Goal: Information Seeking & Learning: Find specific fact

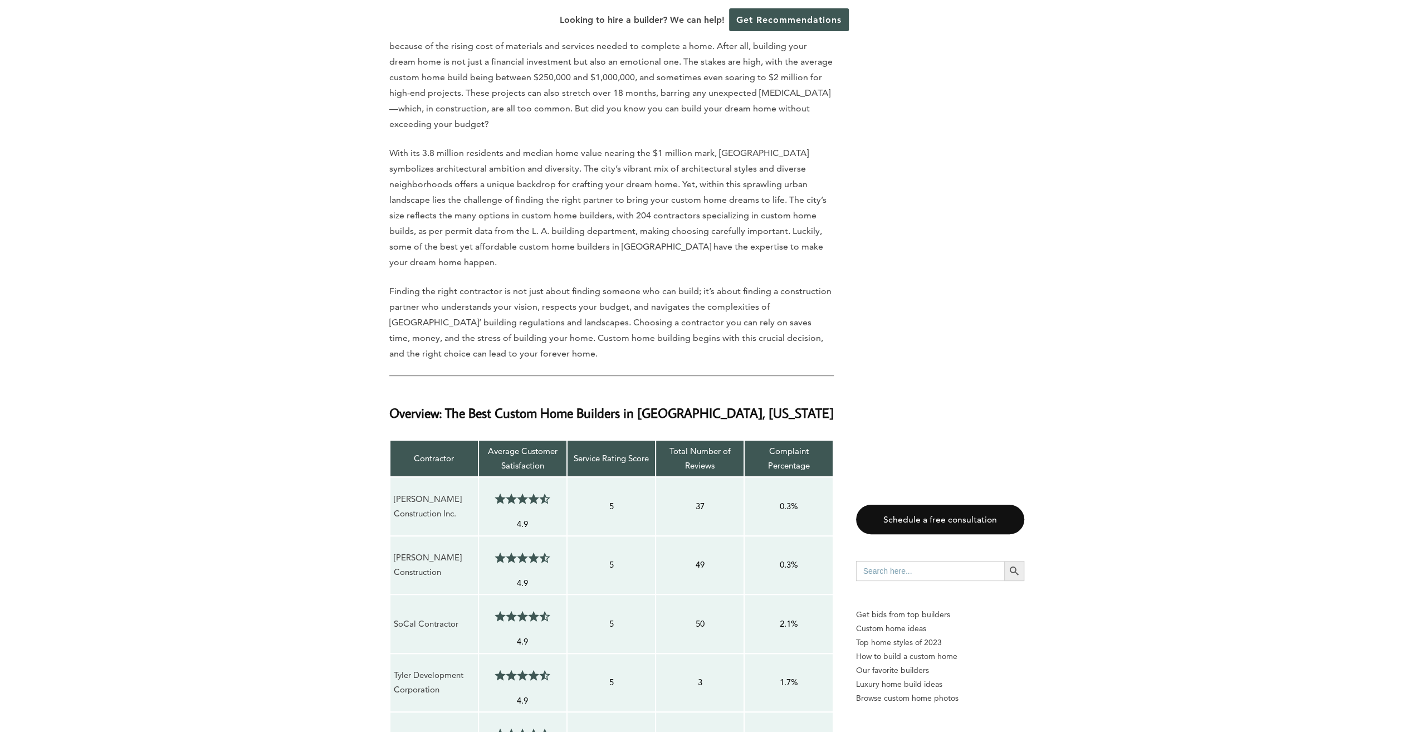
scroll to position [669, 0]
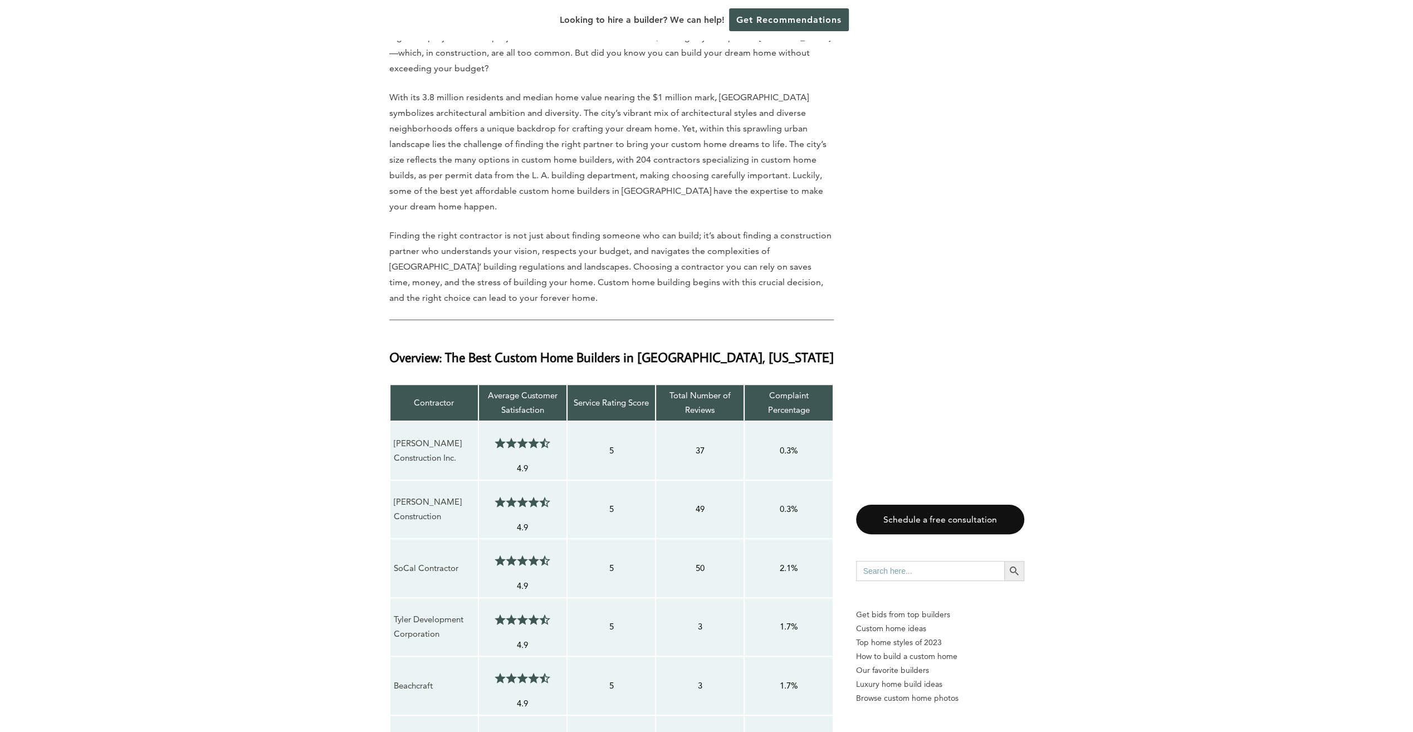
click at [423, 436] on p "[PERSON_NAME] Construction Inc." at bounding box center [434, 451] width 81 height 30
click at [422, 436] on p "[PERSON_NAME] Construction Inc." at bounding box center [434, 451] width 81 height 30
drag, startPoint x: 410, startPoint y: 419, endPoint x: 396, endPoint y: 396, distance: 27.5
click at [396, 436] on p "[PERSON_NAME] Construction Inc." at bounding box center [434, 451] width 81 height 30
drag, startPoint x: 396, startPoint y: 396, endPoint x: 401, endPoint y: 406, distance: 11.5
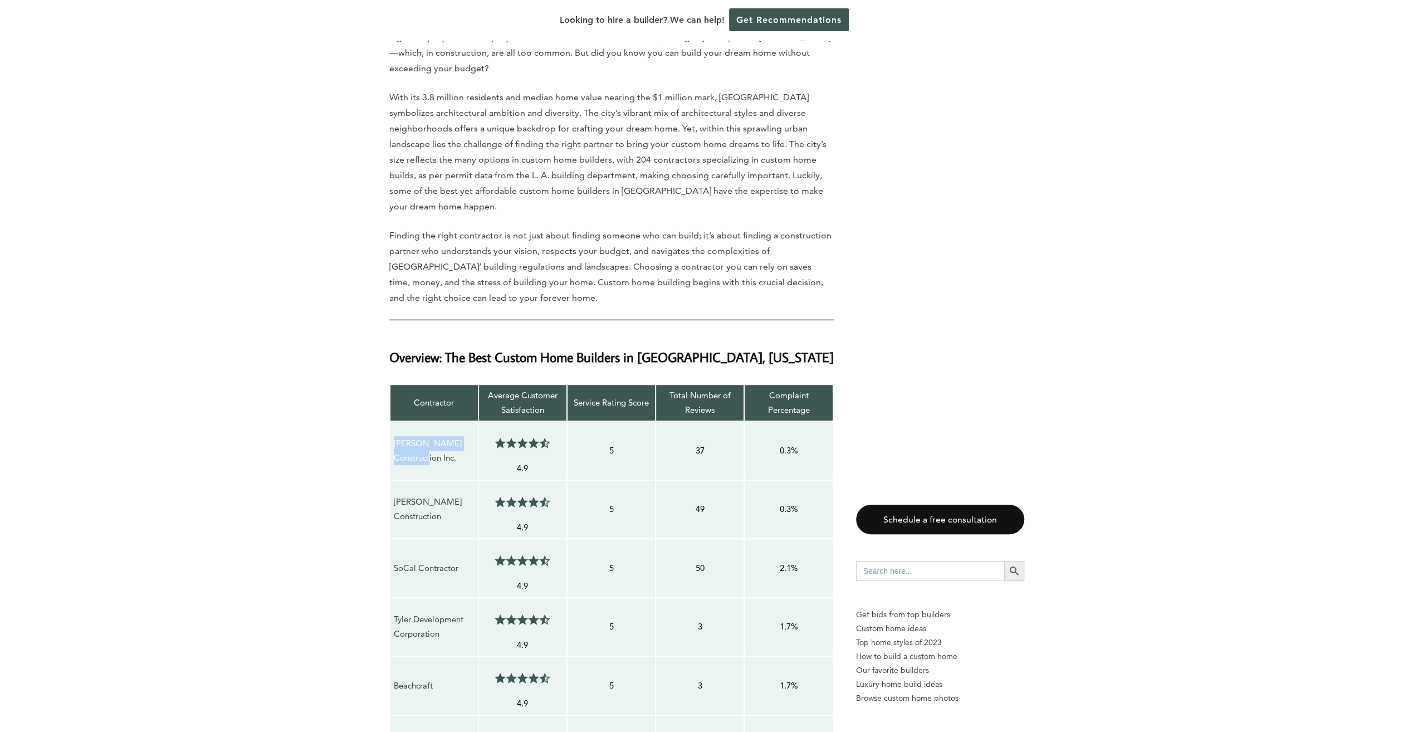
copy p "[PERSON_NAME] Construction Inc."
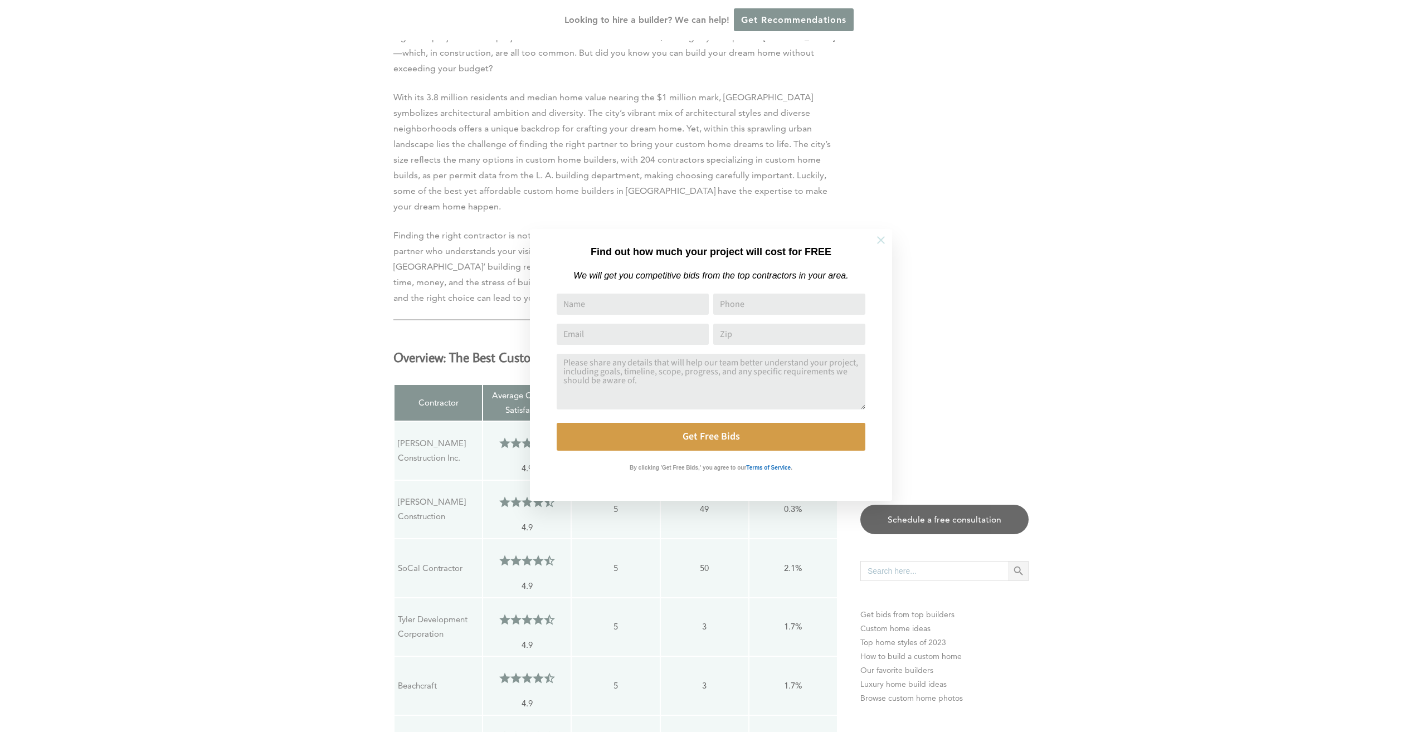
click at [870, 254] on button at bounding box center [880, 240] width 39 height 39
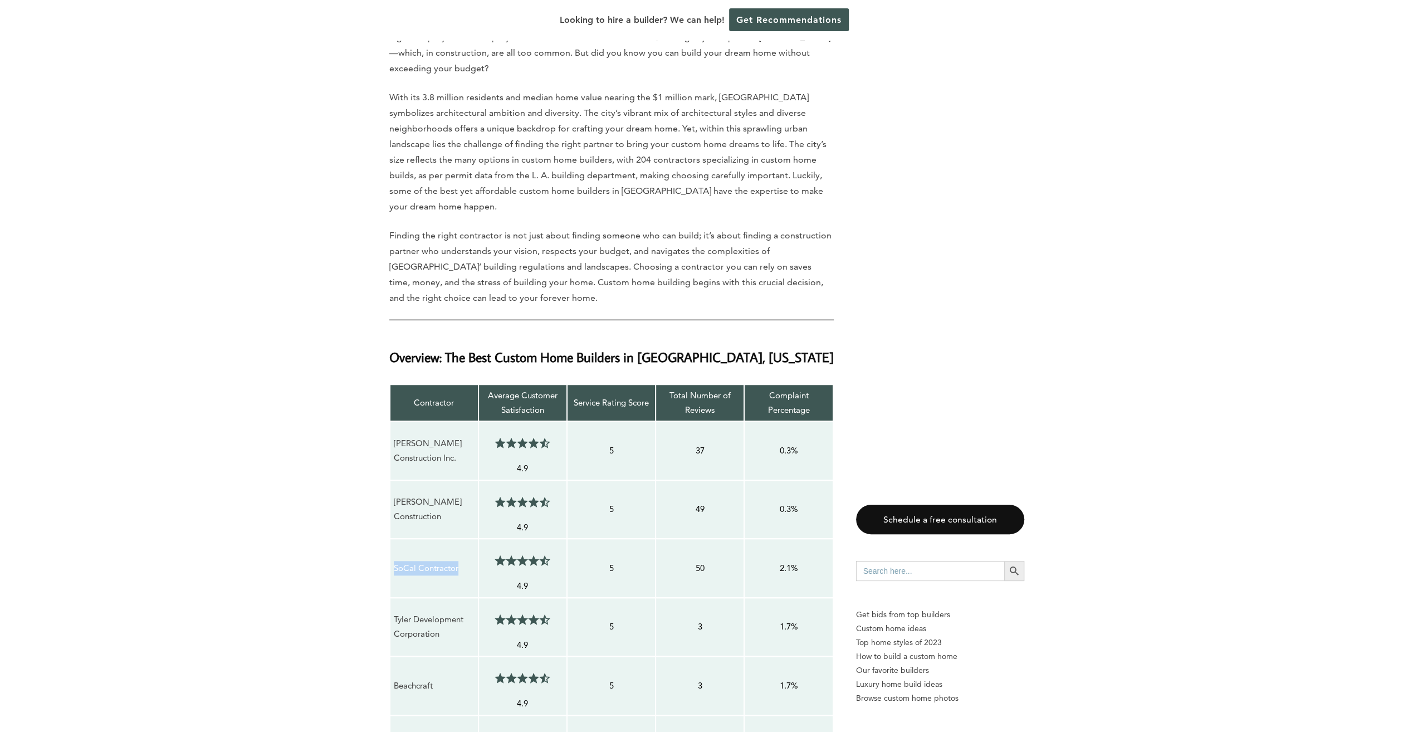
drag, startPoint x: 459, startPoint y: 527, endPoint x: 393, endPoint y: 541, distance: 67.7
click at [393, 541] on td "SoCal Contractor" at bounding box center [434, 568] width 89 height 59
drag, startPoint x: 393, startPoint y: 541, endPoint x: 399, endPoint y: 526, distance: 16.5
copy p "SoCal Contractor"
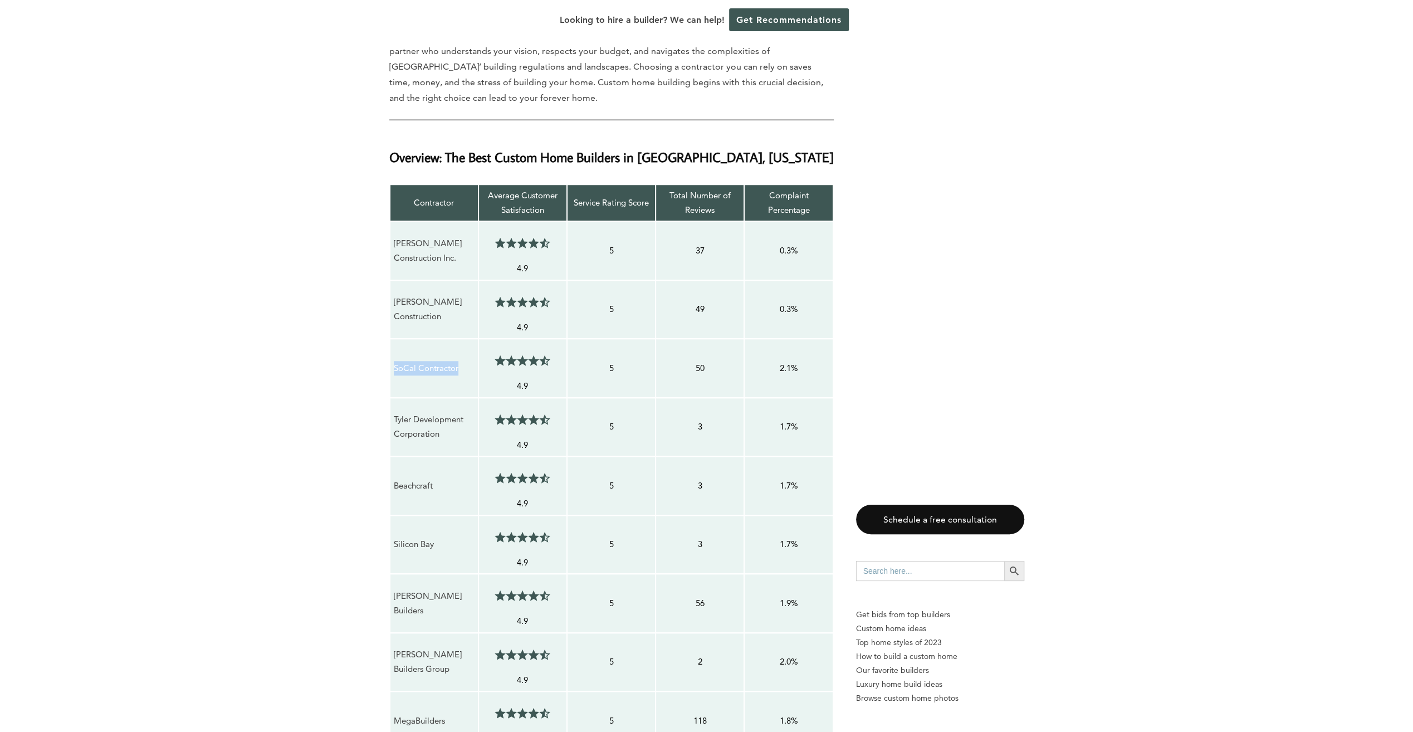
scroll to position [891, 0]
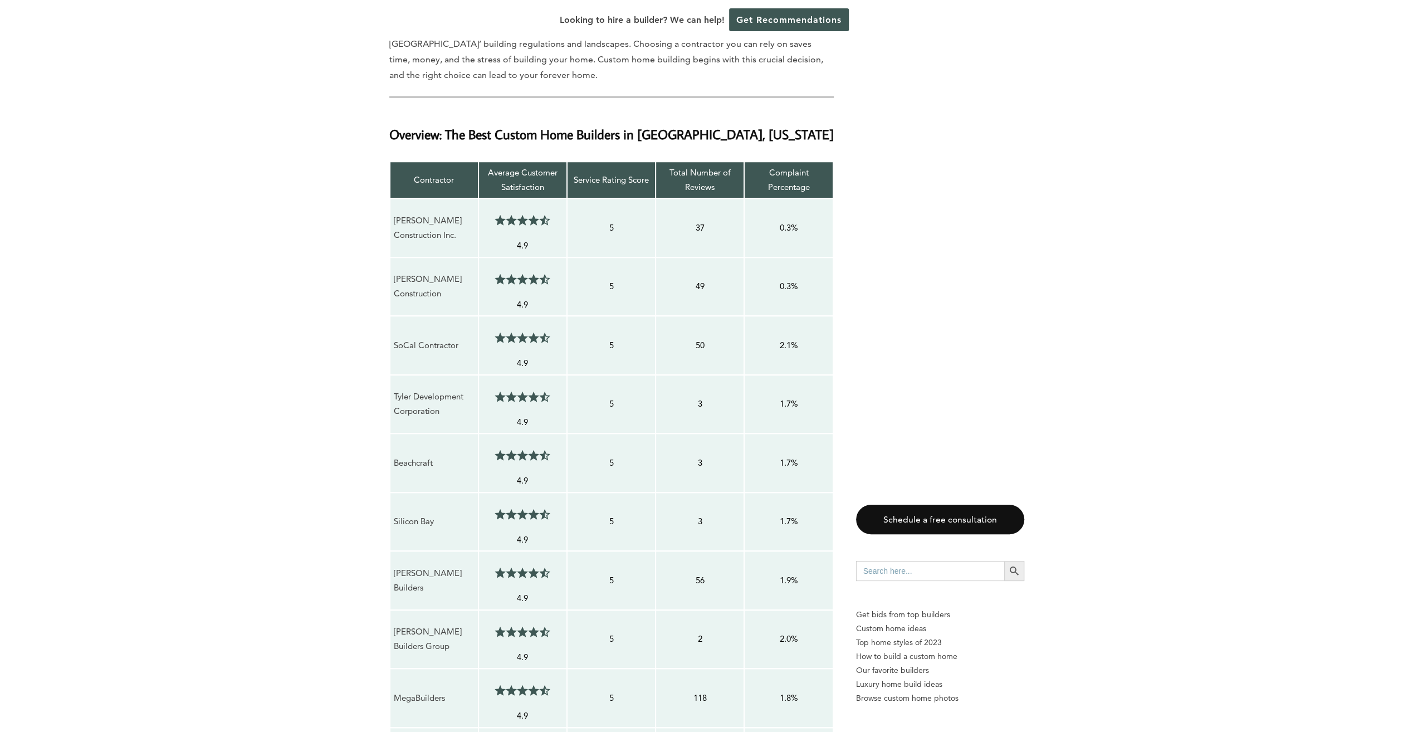
click at [413, 566] on p "[PERSON_NAME] Builders" at bounding box center [434, 581] width 81 height 30
copy tr "[PERSON_NAME] Builders 4.5/5"
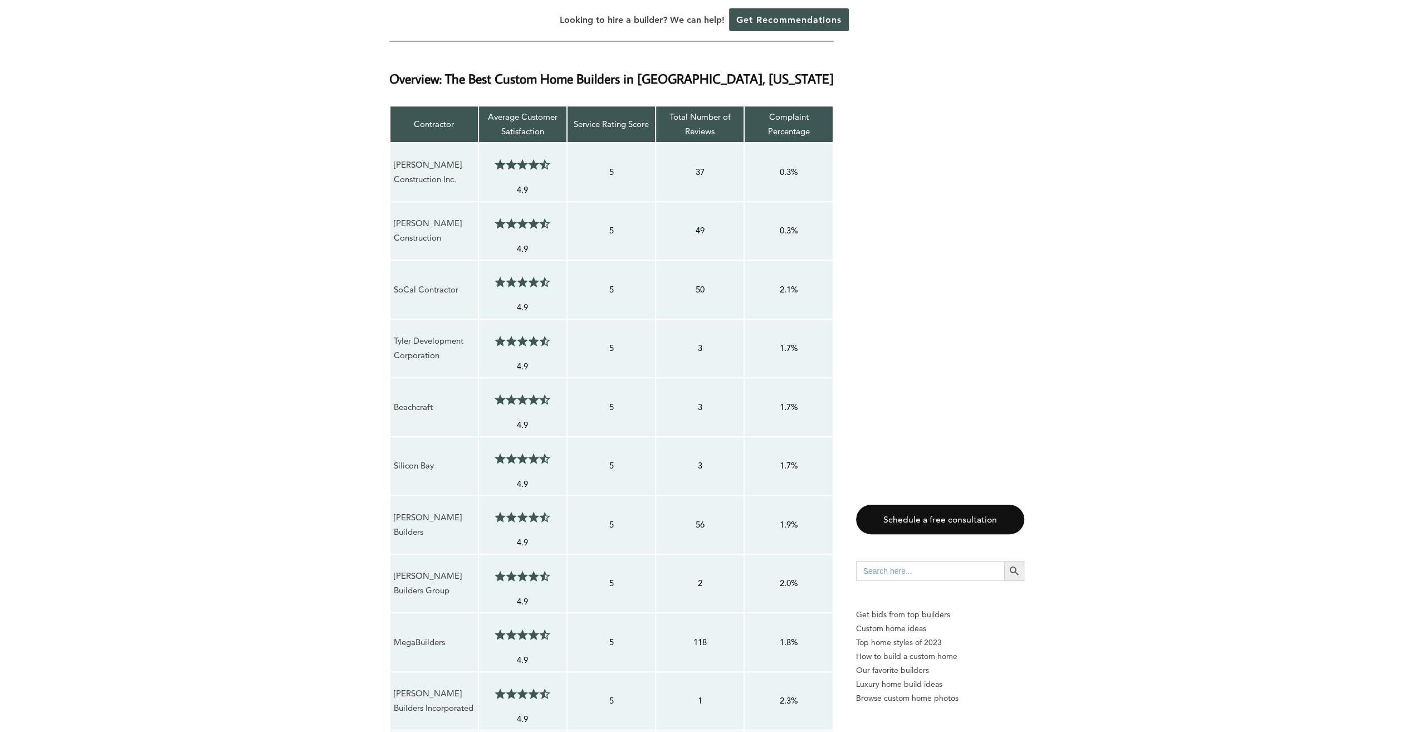
click at [441, 635] on p "MegaBuilders" at bounding box center [434, 642] width 81 height 14
copy p "MegaBuilders"
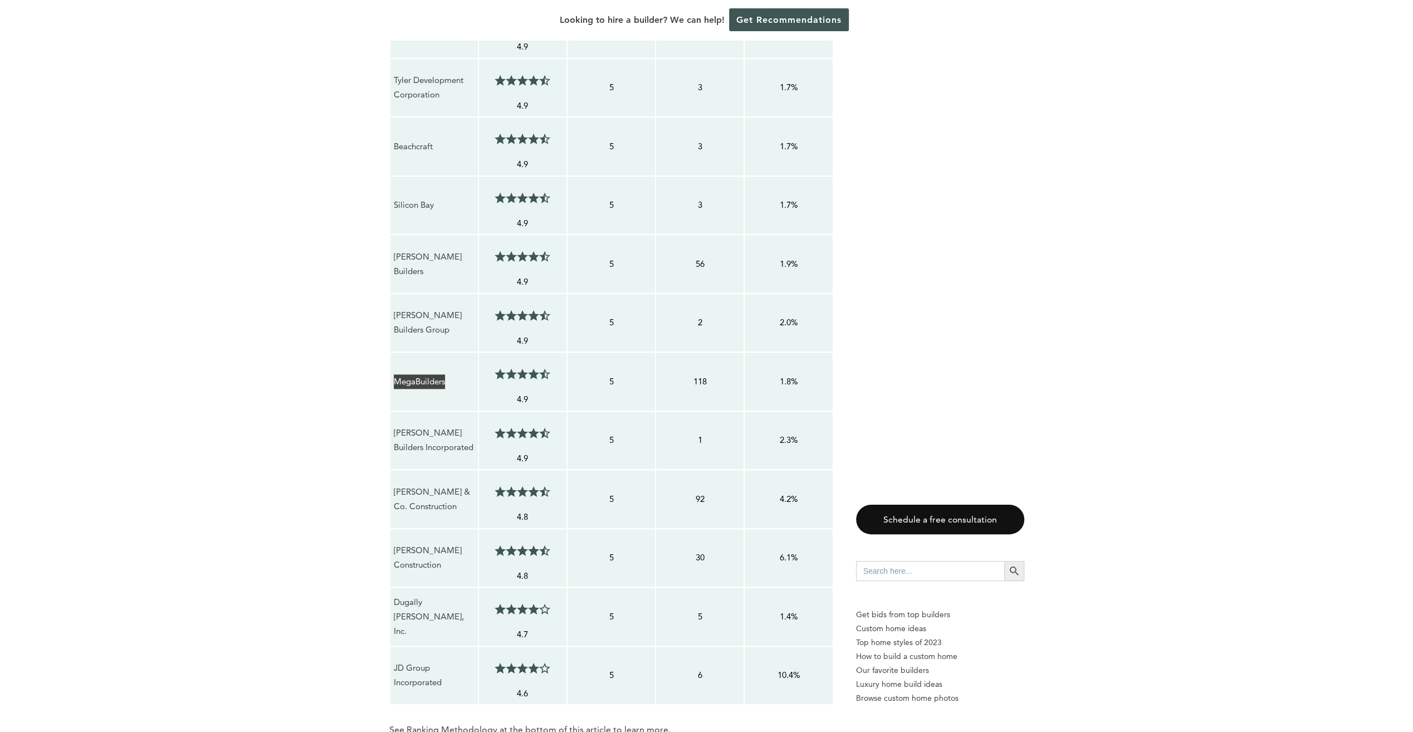
scroll to position [1226, 0]
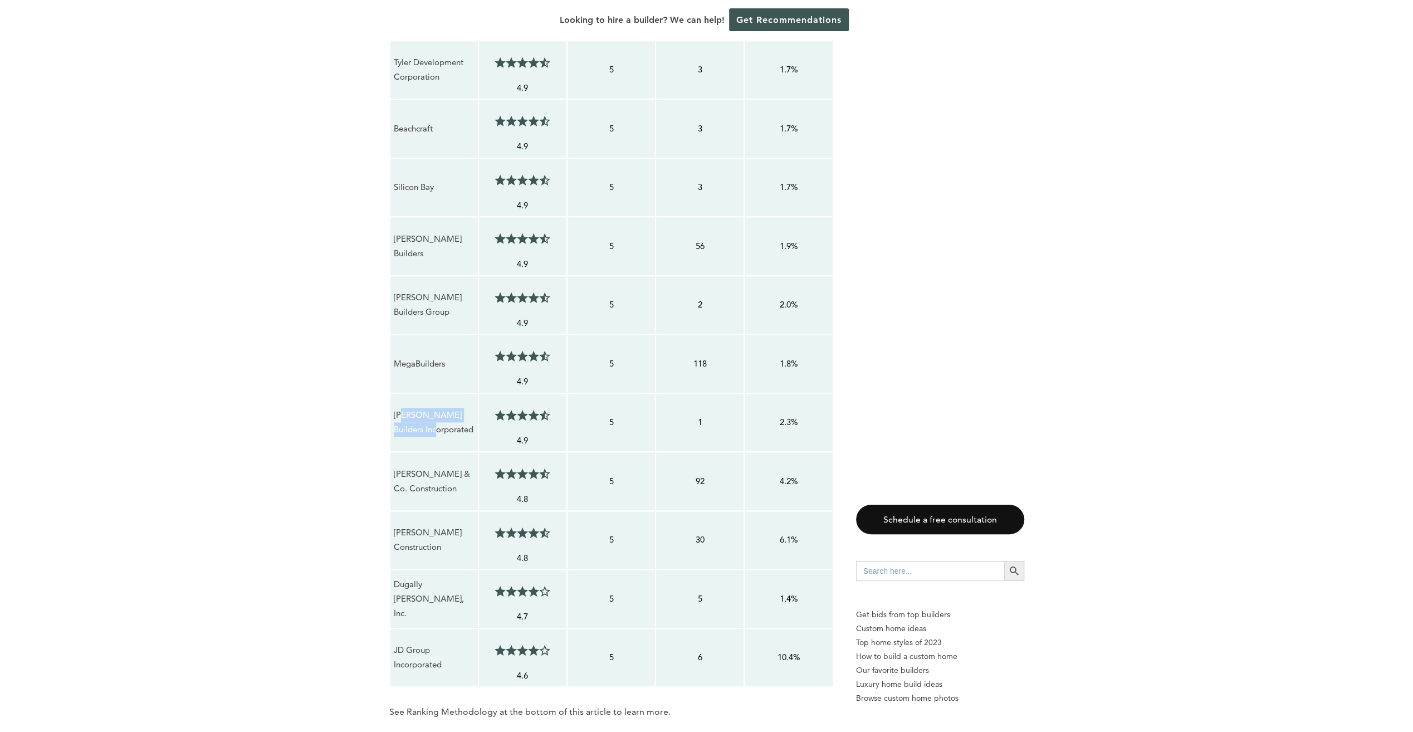
drag, startPoint x: 403, startPoint y: 364, endPoint x: 436, endPoint y: 388, distance: 40.2
click at [436, 393] on td "[PERSON_NAME] Builders Incorporated" at bounding box center [434, 422] width 89 height 59
drag, startPoint x: 436, startPoint y: 388, endPoint x: 441, endPoint y: 386, distance: 6.2
click at [441, 408] on p "[PERSON_NAME] Builders Incorporated" at bounding box center [434, 423] width 81 height 30
drag, startPoint x: 441, startPoint y: 386, endPoint x: 374, endPoint y: 354, distance: 74.0
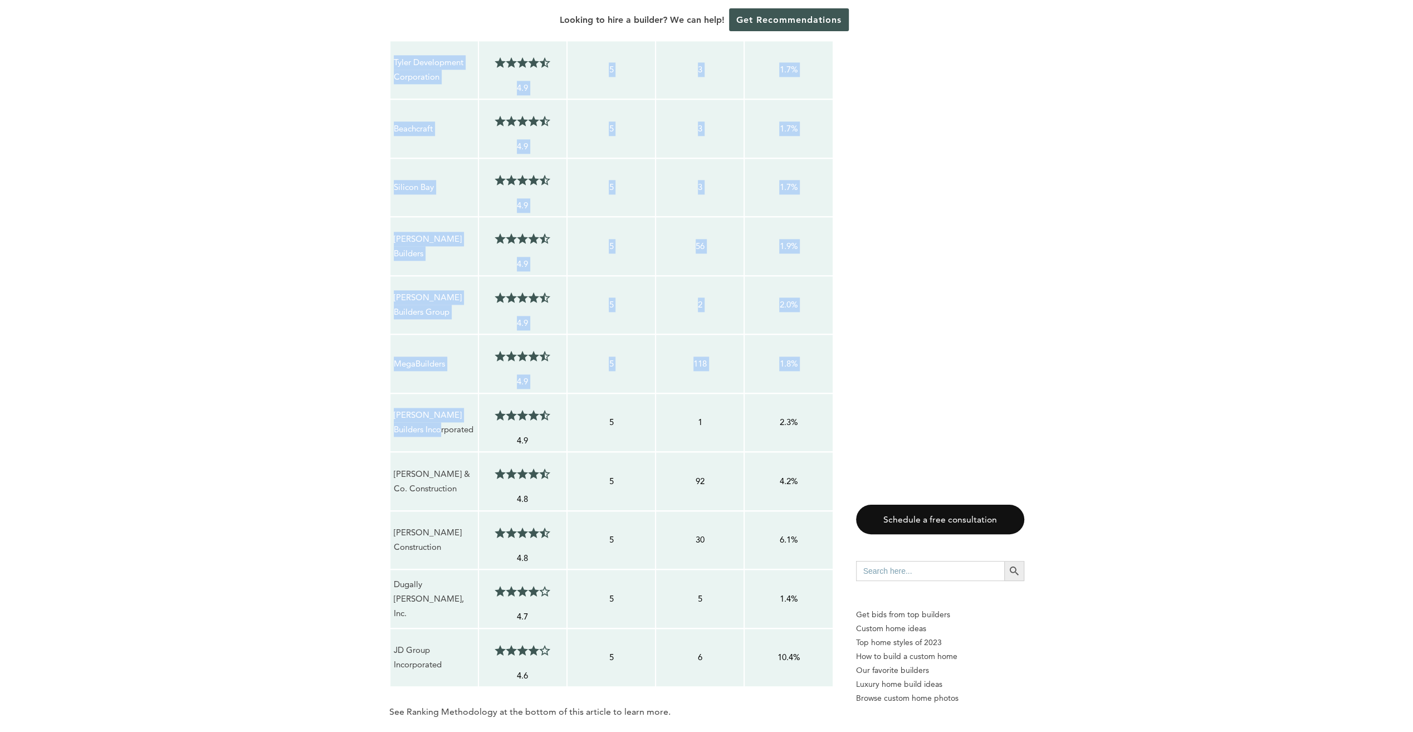
drag, startPoint x: 374, startPoint y: 354, endPoint x: 411, endPoint y: 198, distance: 159.7
click at [411, 232] on p "[PERSON_NAME] Builders" at bounding box center [434, 247] width 81 height 30
click at [464, 232] on p "[PERSON_NAME] Builders" at bounding box center [434, 247] width 81 height 30
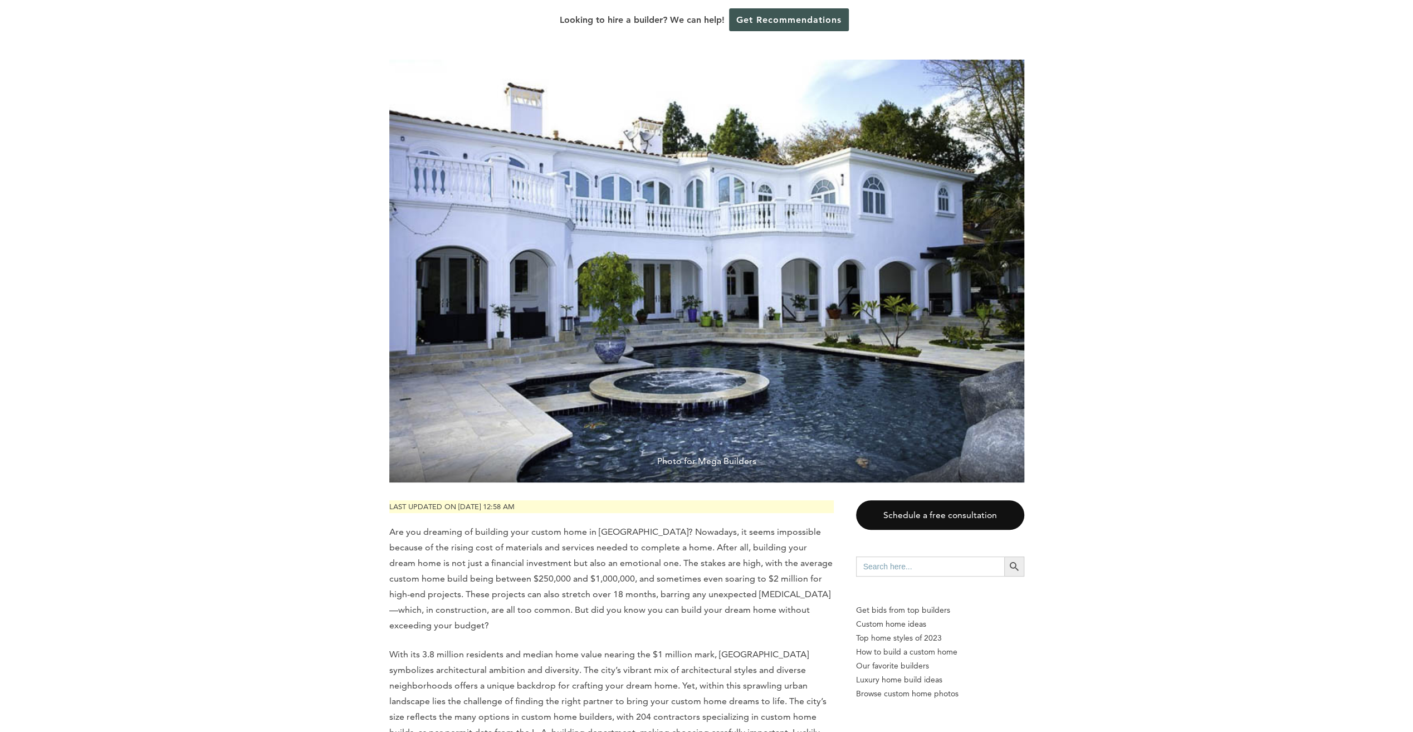
scroll to position [0, 0]
